Goal: Information Seeking & Learning: Learn about a topic

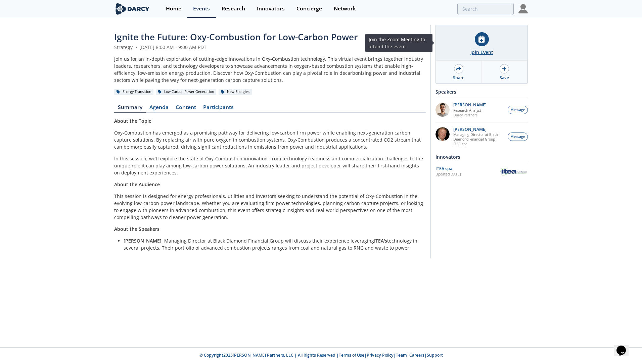
click at [482, 38] on icon at bounding box center [482, 39] width 6 height 7
